Goal: Task Accomplishment & Management: Manage account settings

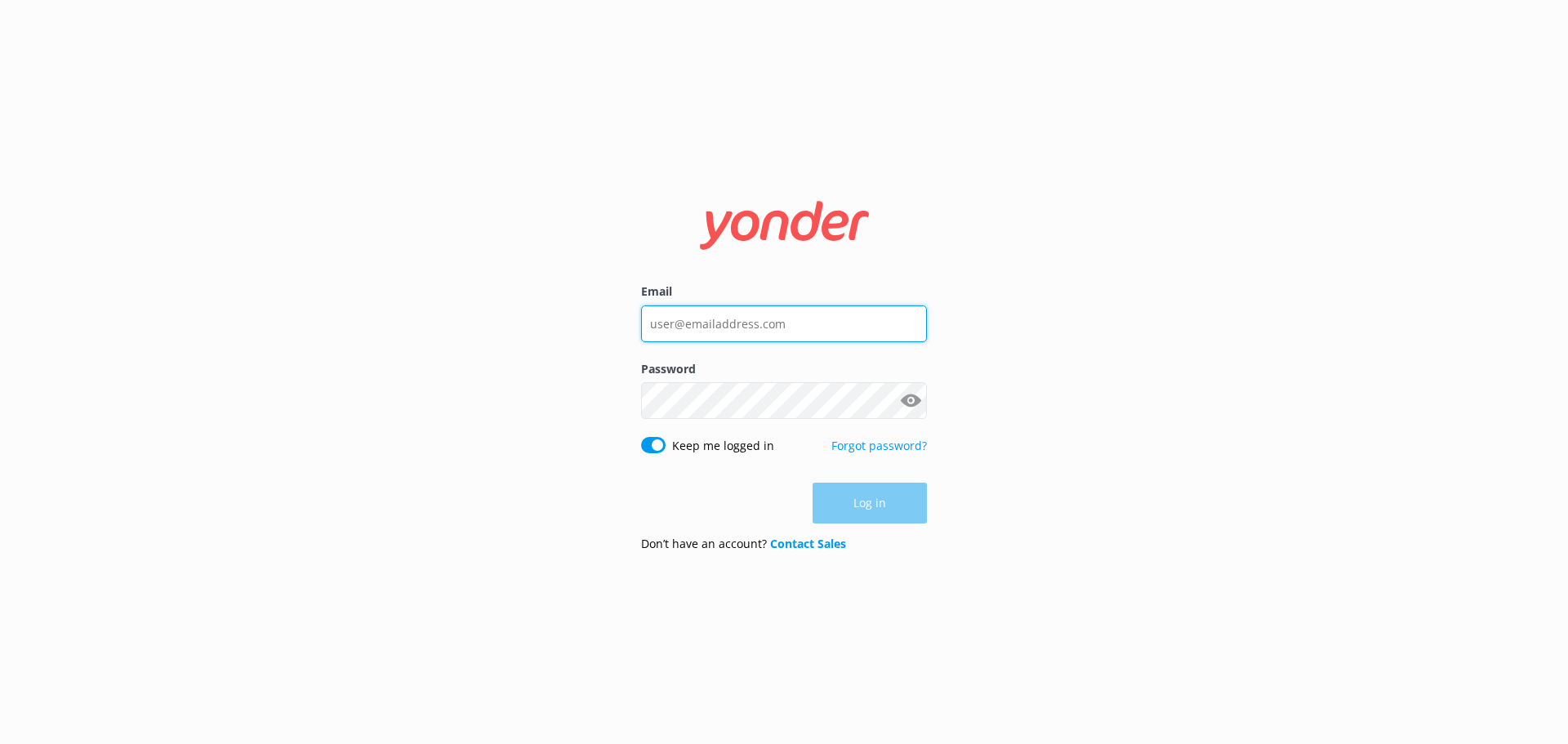
click at [753, 314] on input "Email" at bounding box center [784, 323] width 286 height 36
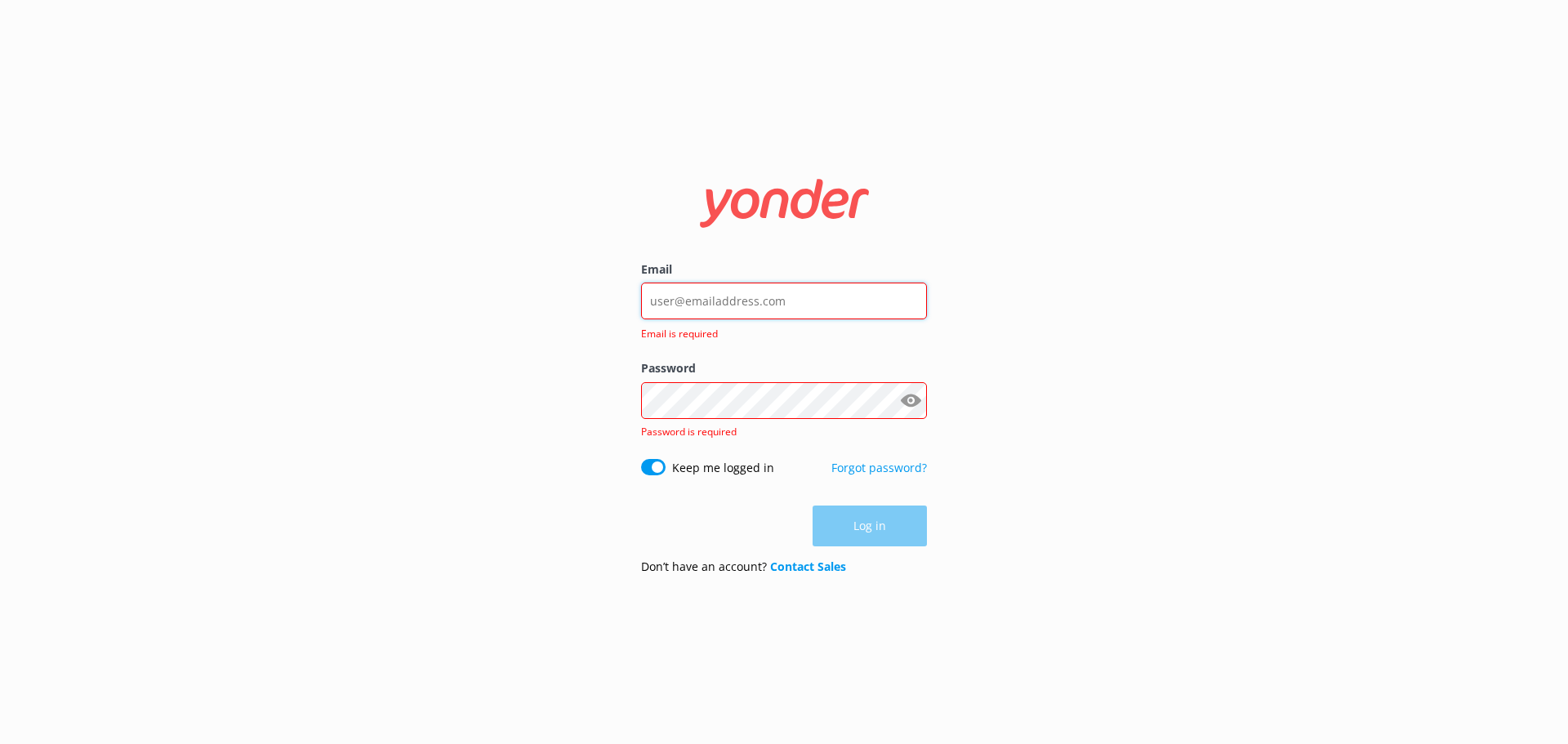
type input "[EMAIL_ADDRESS][DOMAIN_NAME]"
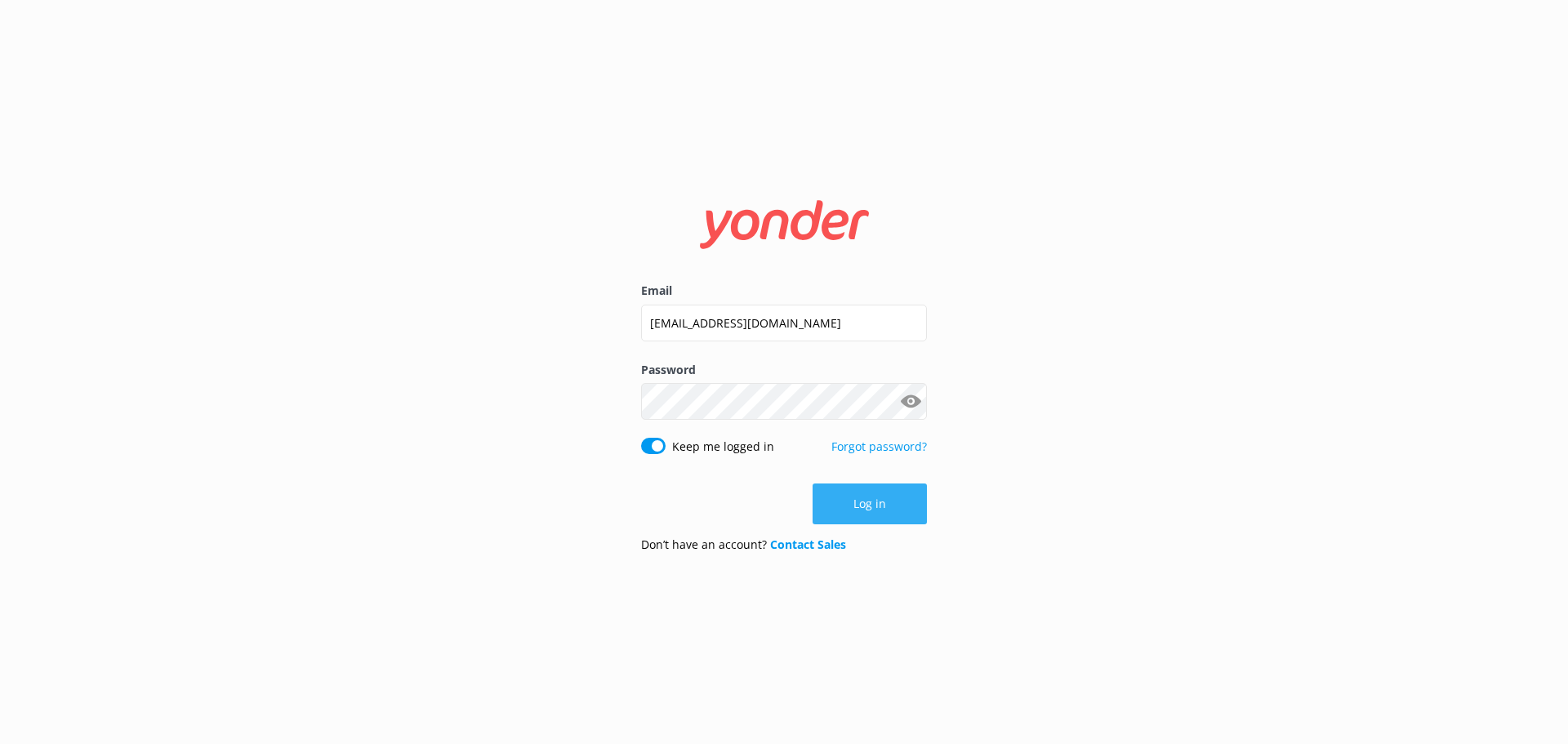
click at [866, 494] on button "Log in" at bounding box center [870, 504] width 114 height 41
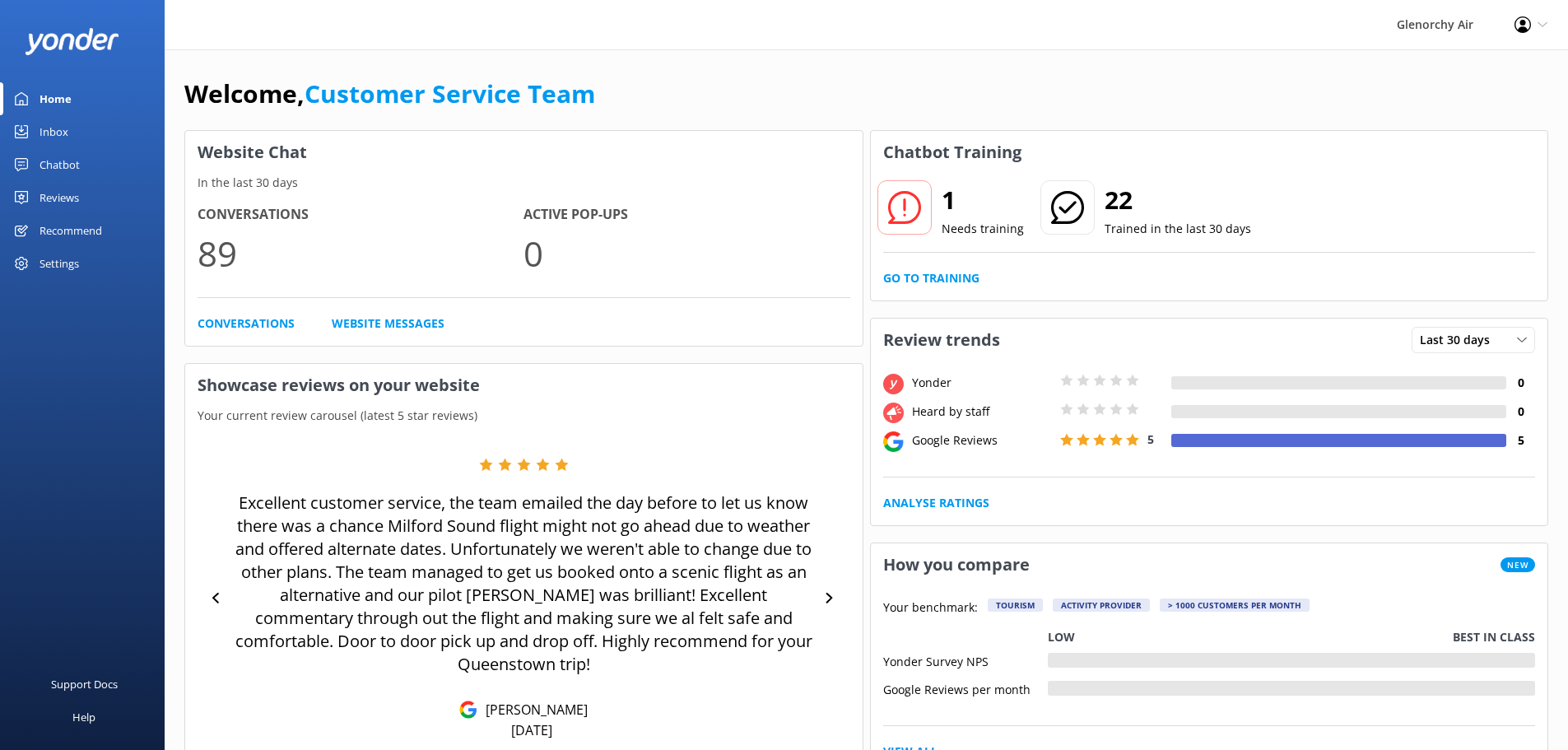
click at [52, 132] on div "Inbox" at bounding box center [54, 131] width 29 height 33
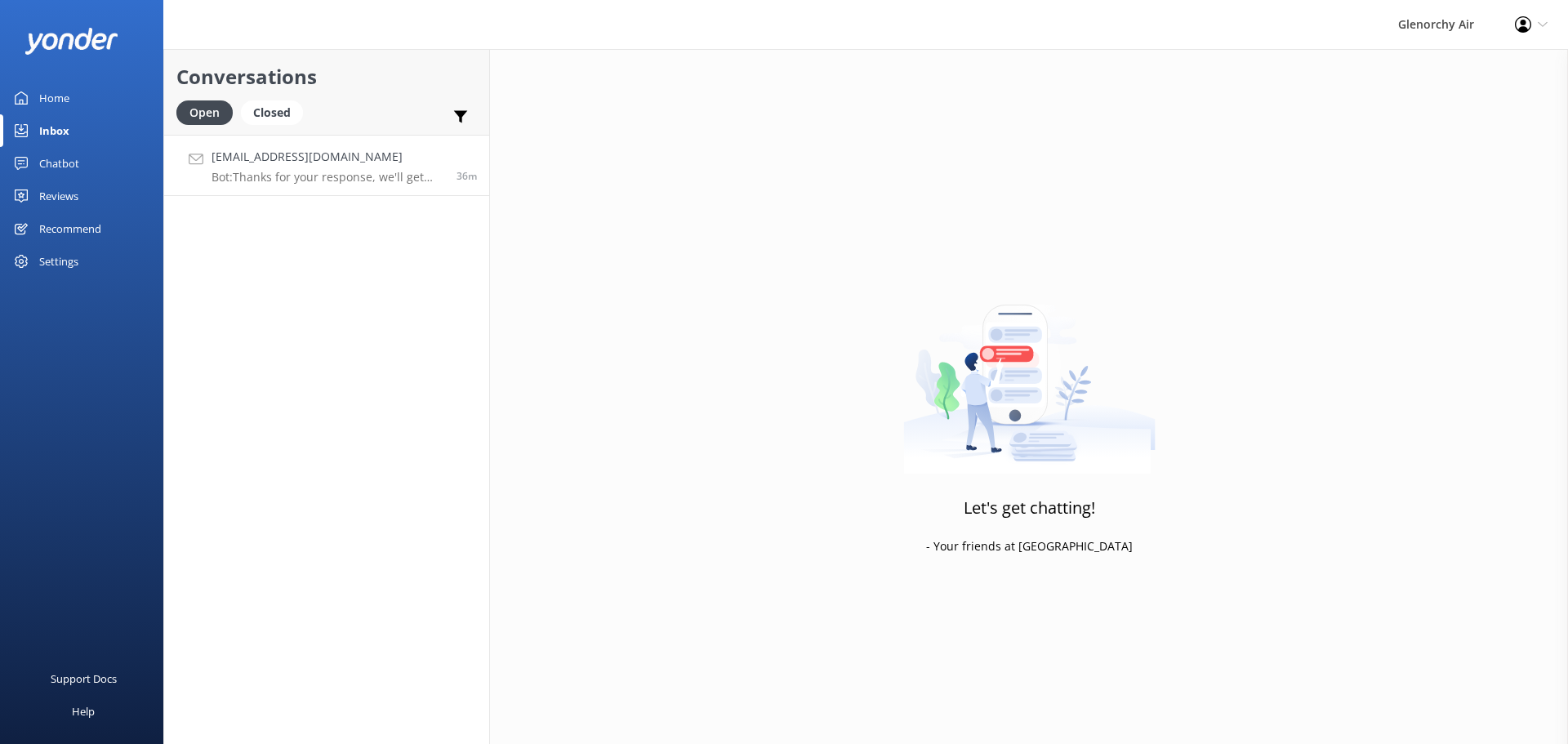
click at [266, 174] on p "Bot: Thanks for your response, we'll get back to you as soon as we can during o…" at bounding box center [328, 177] width 232 height 15
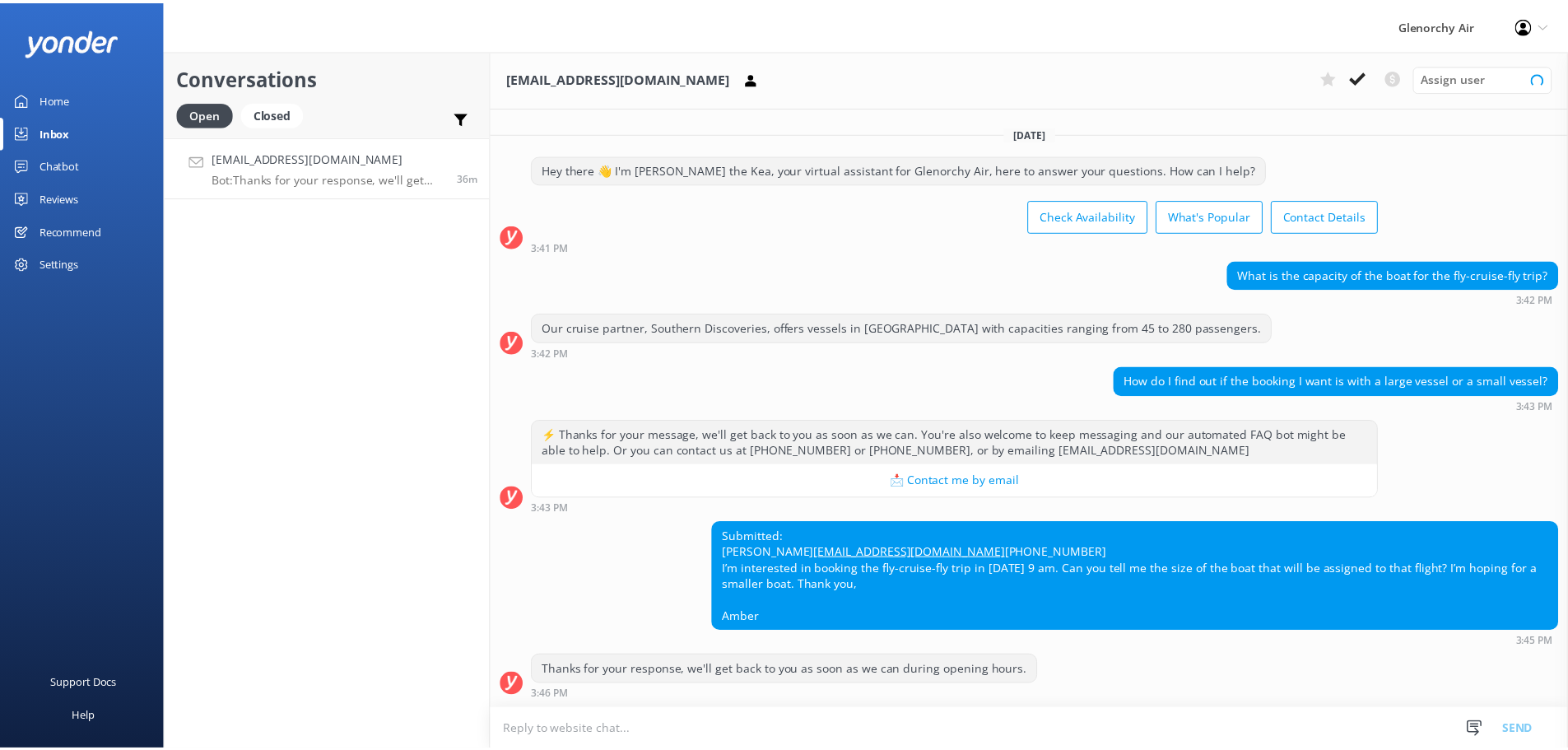
scroll to position [28, 0]
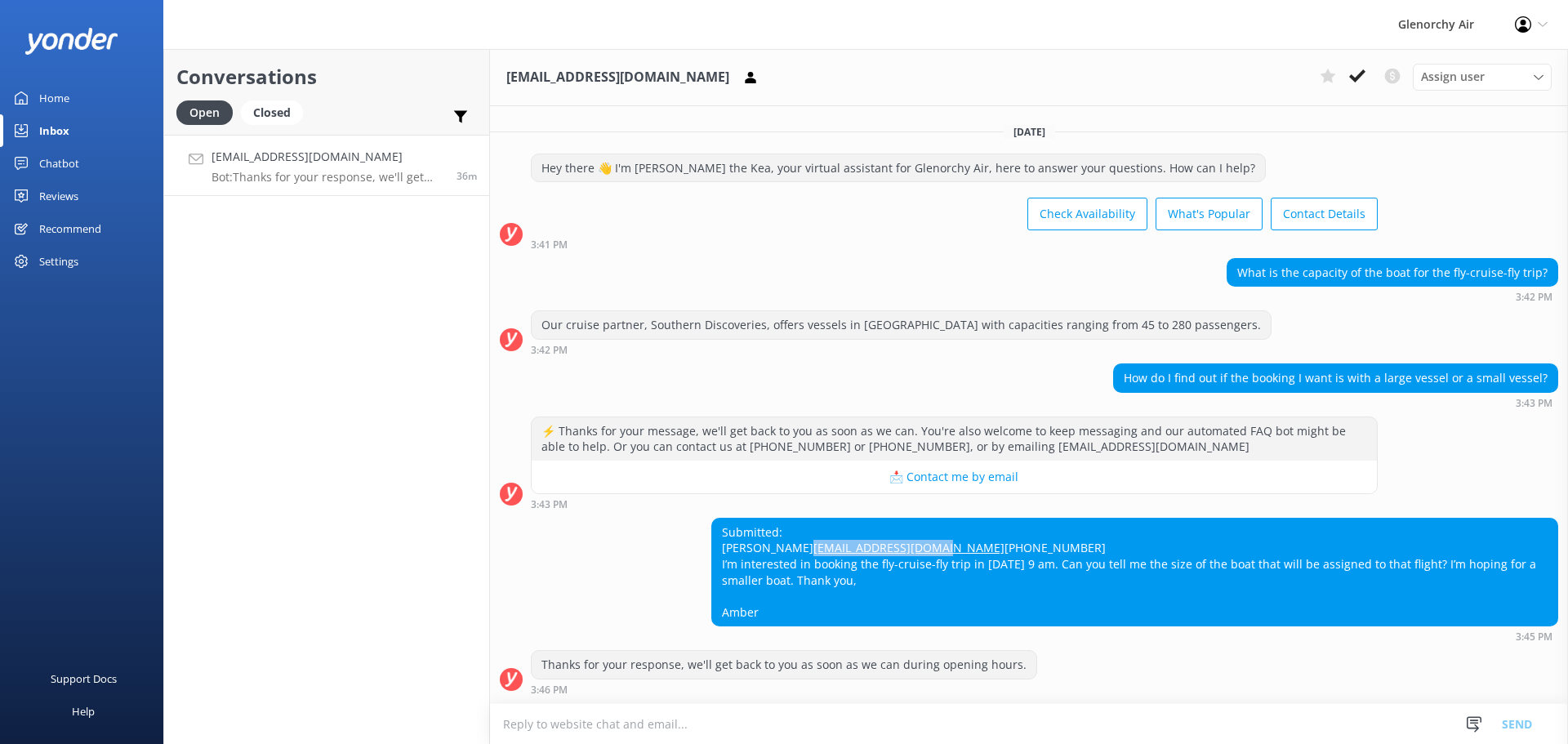
drag, startPoint x: 862, startPoint y: 538, endPoint x: 717, endPoint y: 535, distance: 145.0
click at [717, 535] on div "Submitted: [PERSON_NAME] [PERSON_NAME][EMAIL_ADDRESS][DOMAIN_NAME] [PHONE_NUMBE…" at bounding box center [1134, 571] width 845 height 108
copy link "[EMAIL_ADDRESS][DOMAIN_NAME]"
click at [54, 157] on div "Chatbot" at bounding box center [59, 163] width 40 height 33
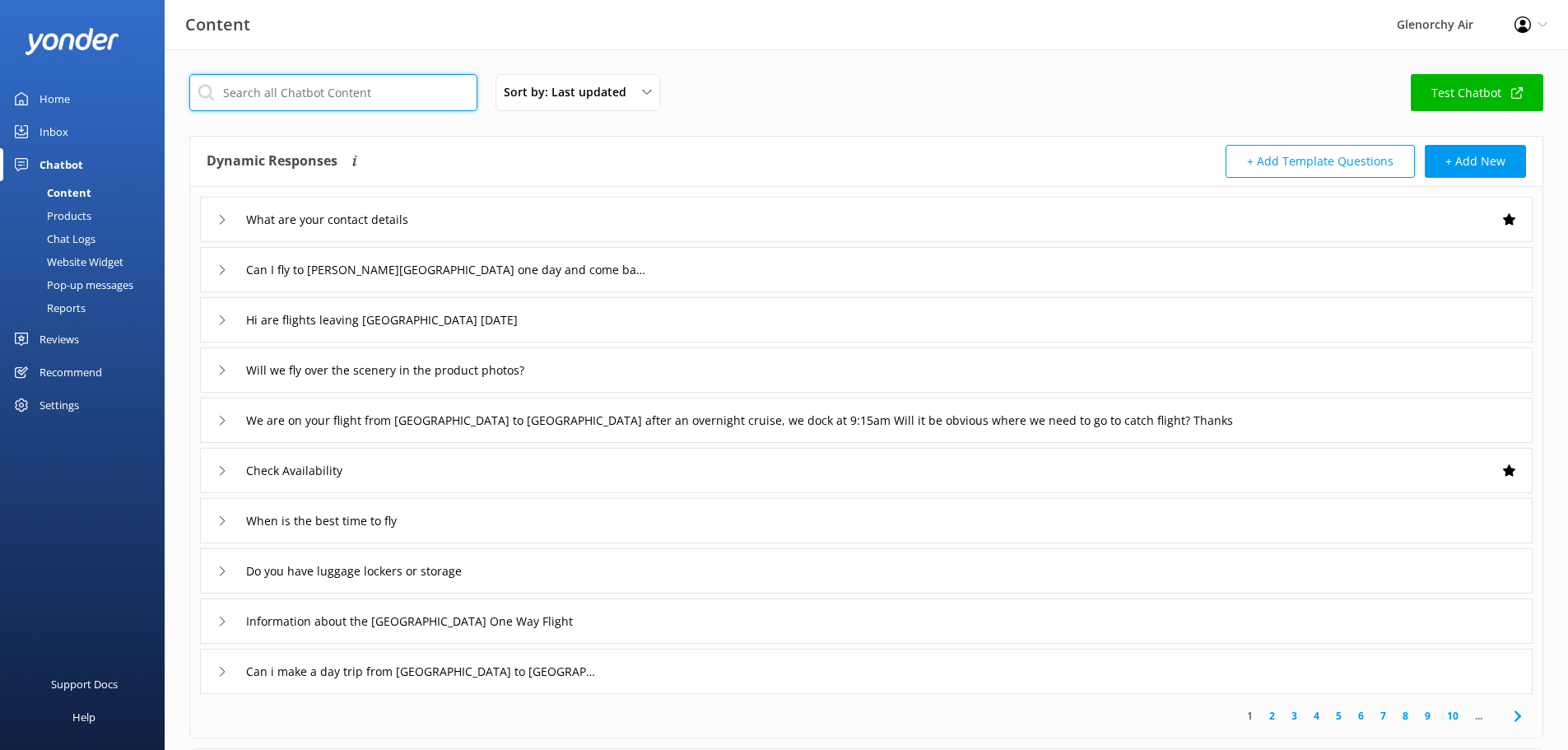
click at [303, 83] on input "text" at bounding box center [333, 92] width 288 height 37
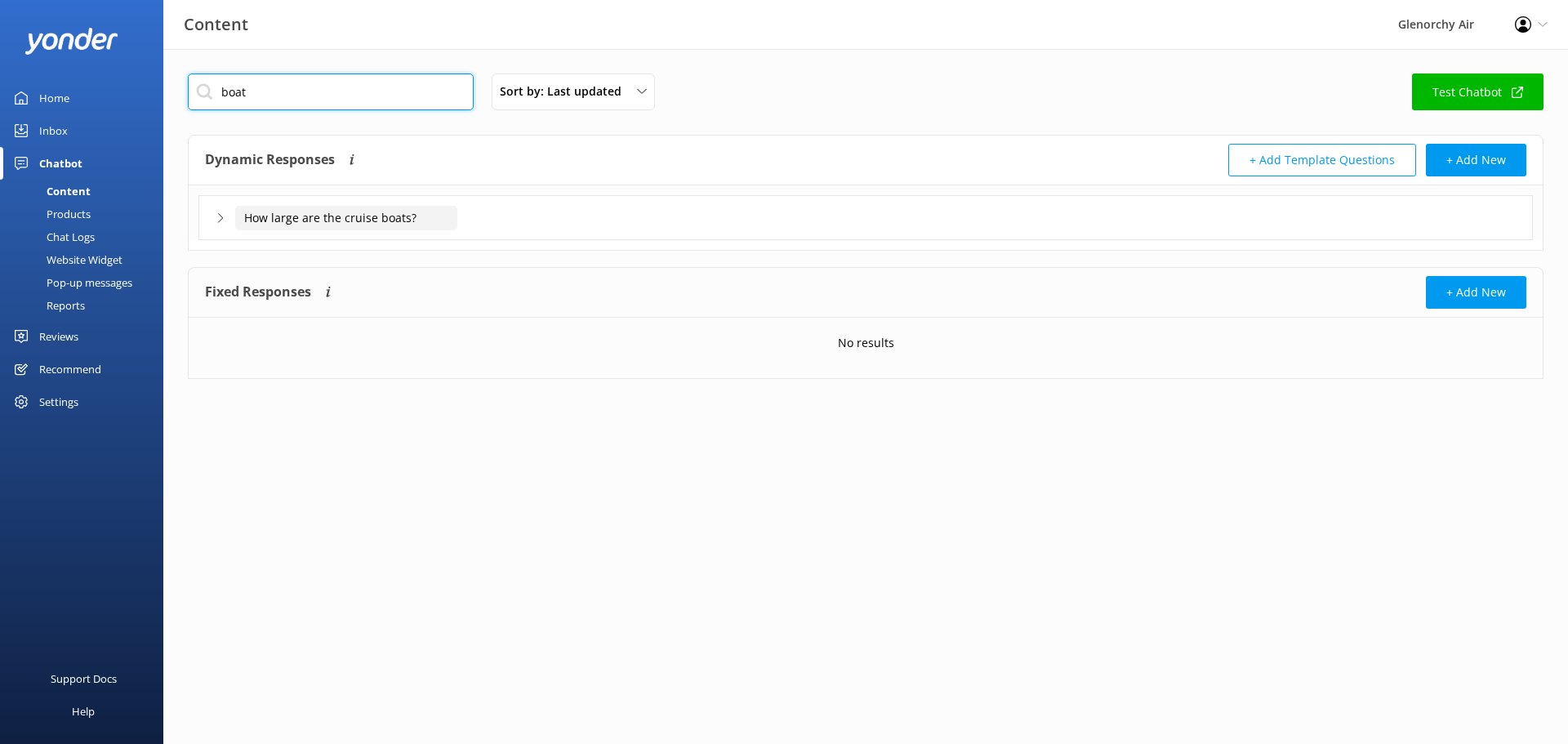
type input "boat"
click at [363, 222] on input "How large are the cruise boats?" at bounding box center [345, 218] width 222 height 25
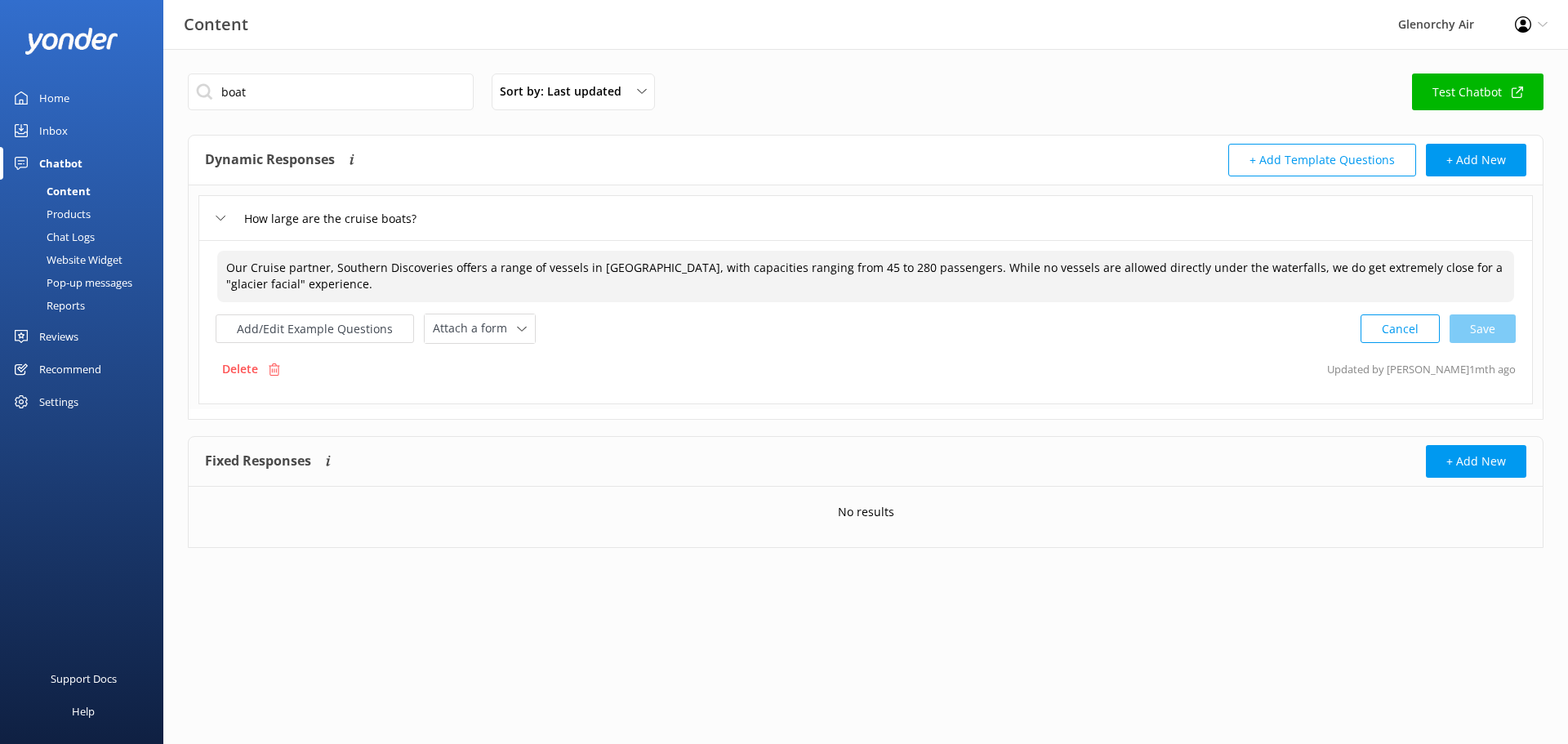
click at [941, 267] on textarea "Our Cruise partner, Southern Discoveries offers a range of vessels in [GEOGRAPH…" at bounding box center [865, 277] width 1297 height 52
drag, startPoint x: 940, startPoint y: 271, endPoint x: 231, endPoint y: 269, distance: 709.0
click at [231, 269] on textarea "Our Cruise partner, Southern Discoveries offers a range of vessels in [GEOGRAPH…" at bounding box center [865, 277] width 1297 height 52
click at [55, 131] on div "Inbox" at bounding box center [53, 130] width 28 height 33
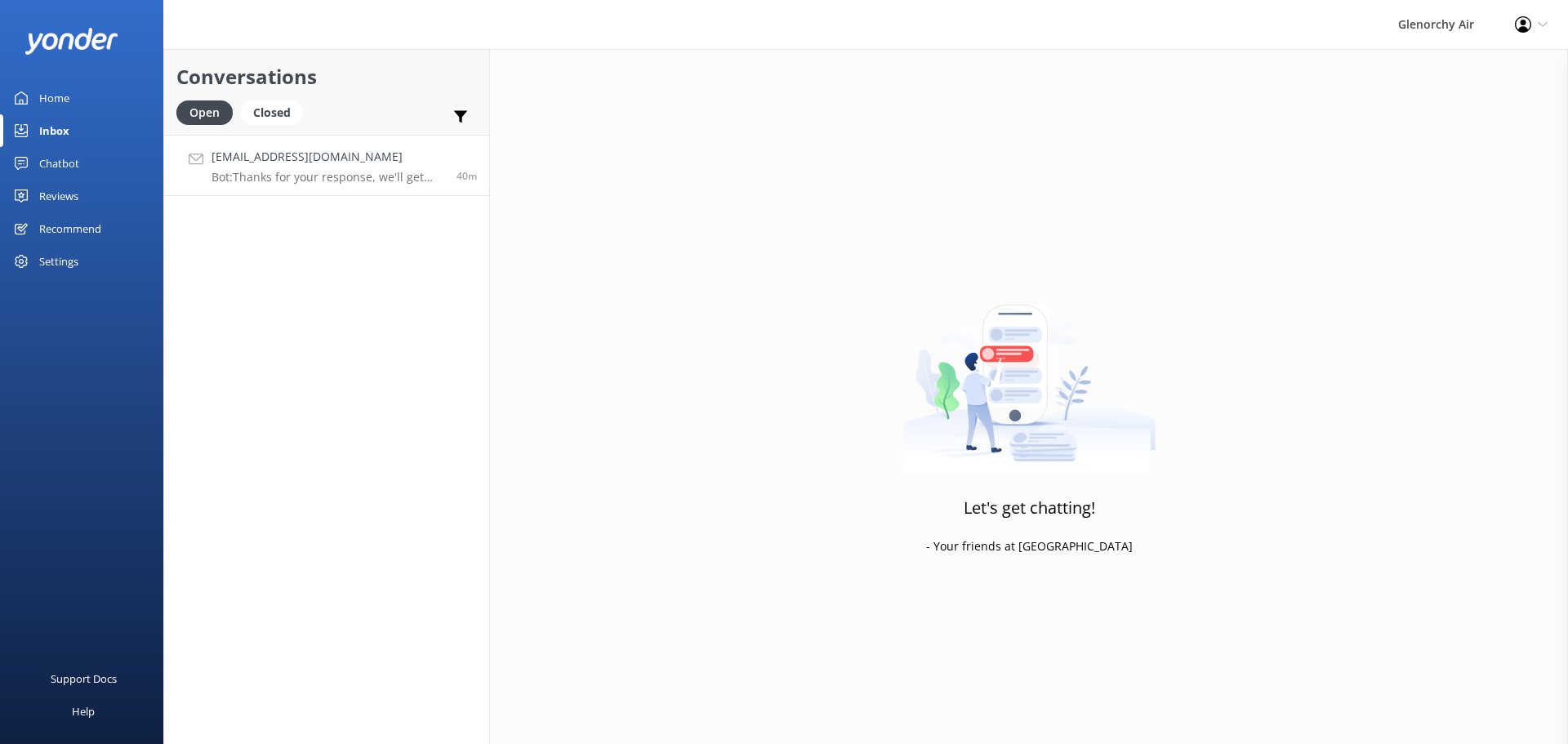
click at [333, 175] on p "Bot: Thanks for your response, we'll get back to you as soon as we can during o…" at bounding box center [328, 177] width 232 height 15
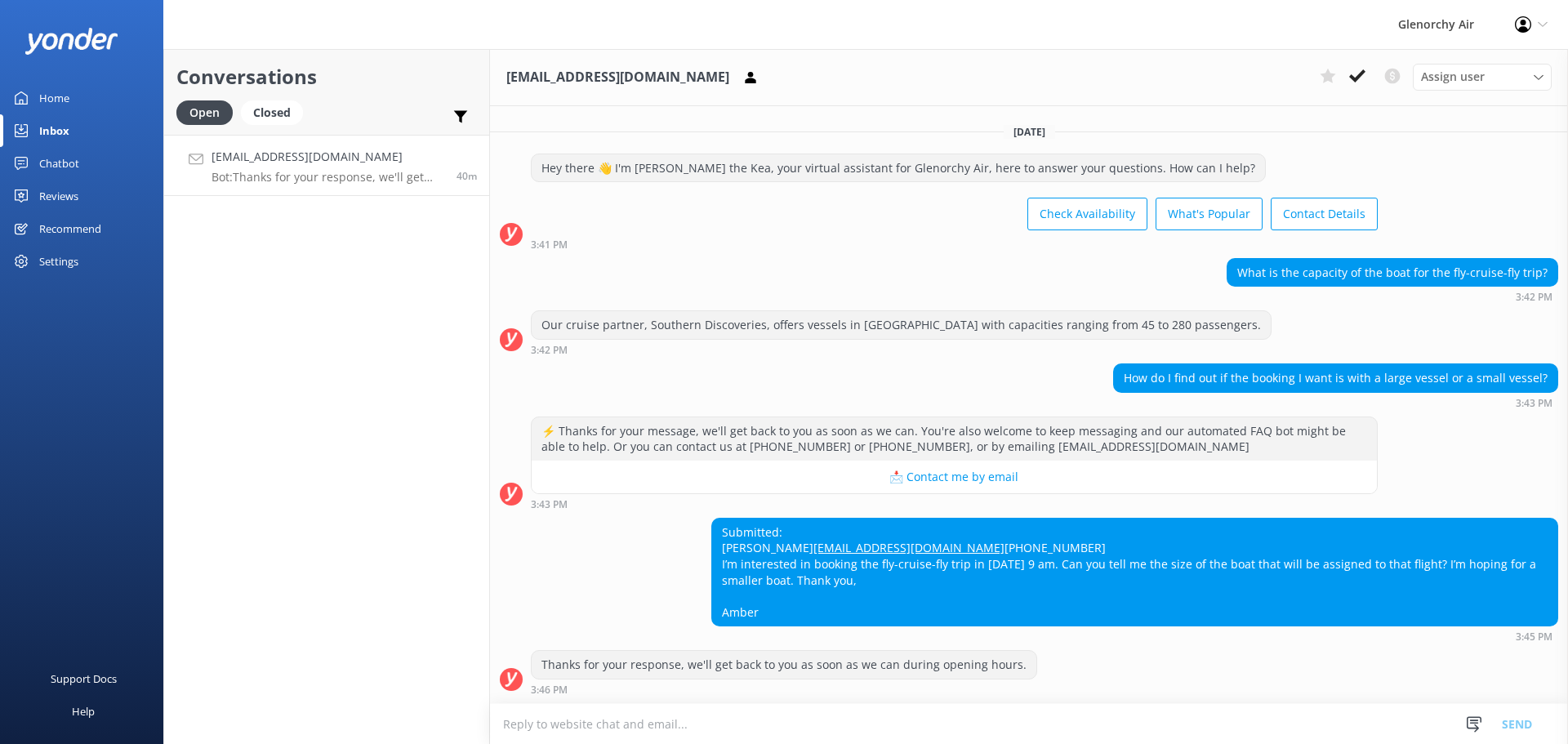
scroll to position [28, 0]
click at [1358, 72] on icon at bounding box center [1357, 76] width 16 height 16
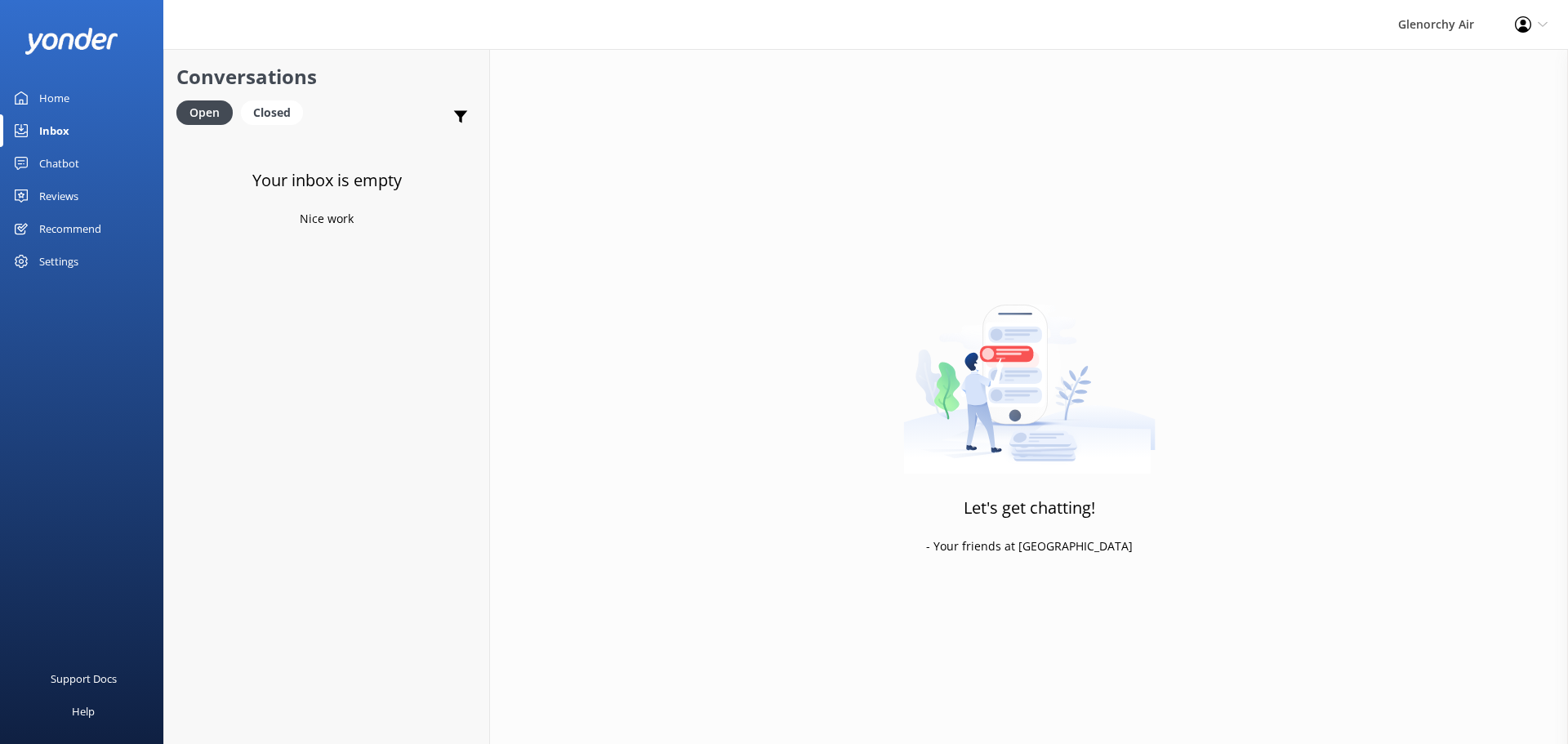
click at [54, 129] on div "Inbox" at bounding box center [54, 130] width 30 height 33
click at [55, 93] on div "Home" at bounding box center [54, 98] width 30 height 33
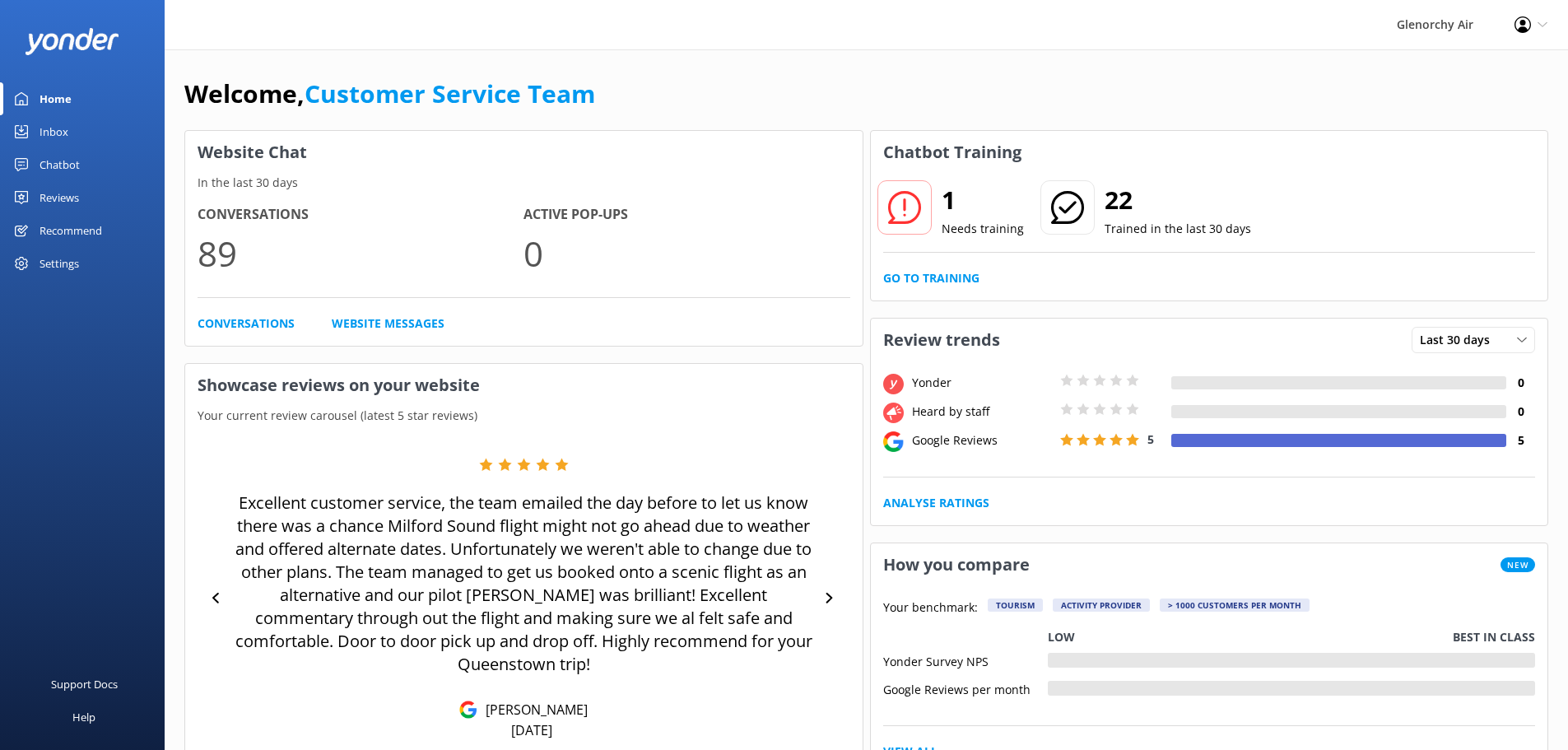
click at [899, 208] on icon at bounding box center [905, 207] width 33 height 33
click at [976, 233] on p "Needs training" at bounding box center [983, 229] width 83 height 18
click at [931, 280] on link "Go to Training" at bounding box center [931, 278] width 96 height 18
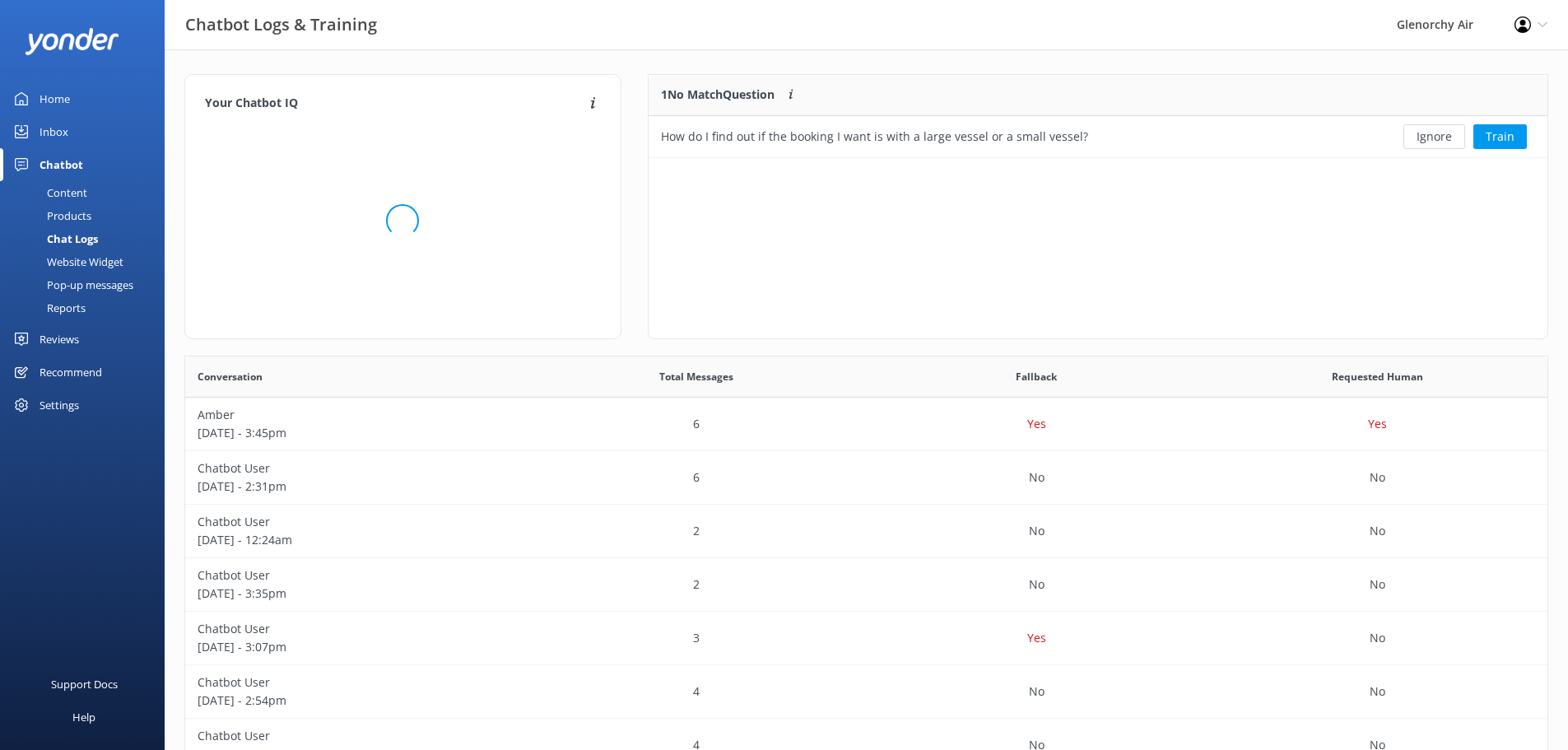
scroll to position [564, 1350]
click at [54, 127] on div "Inbox" at bounding box center [54, 131] width 29 height 33
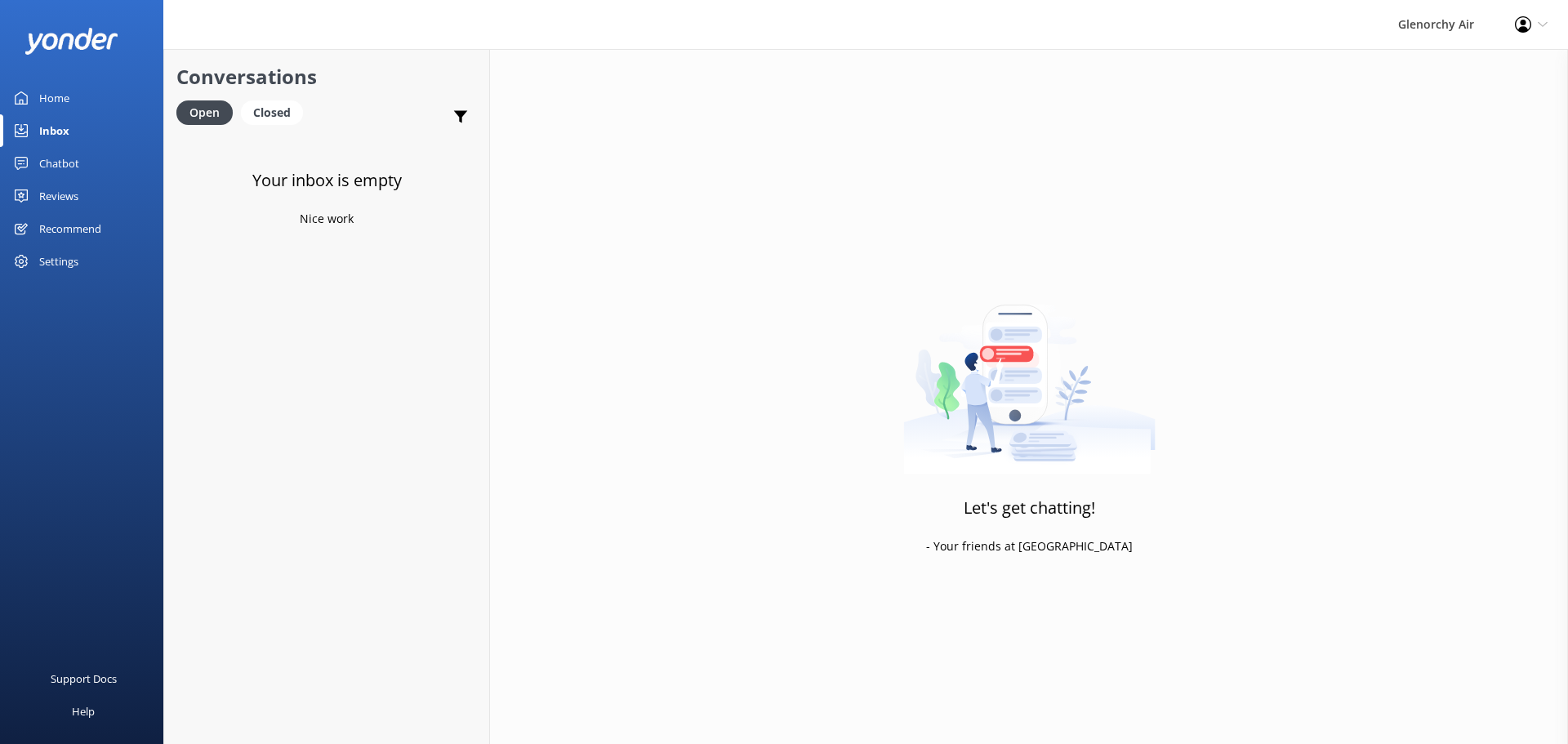
click at [50, 192] on div "Reviews" at bounding box center [59, 196] width 39 height 33
